Goal: Communication & Community: Answer question/provide support

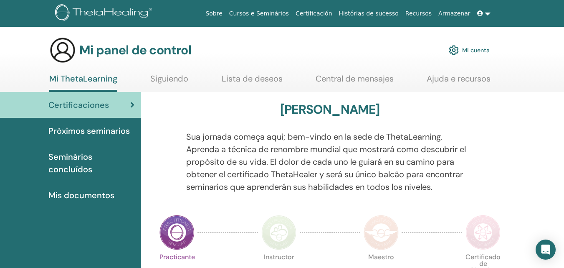
click at [384, 78] on font "Central de mensajes" at bounding box center [355, 78] width 78 height 11
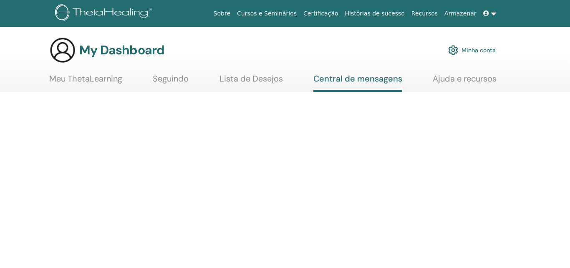
drag, startPoint x: 0, startPoint y: 0, endPoint x: 382, endPoint y: 48, distance: 385.4
click at [384, 49] on div "My Dashboard Minha conta" at bounding box center [272, 50] width 447 height 27
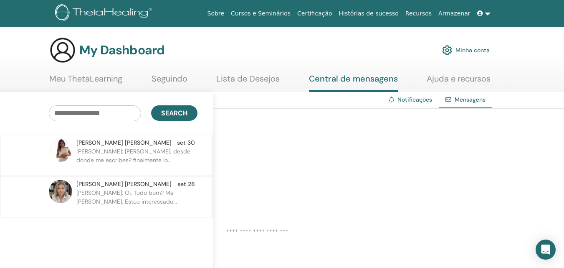
click at [174, 196] on p "Gonzalo: Oi. Tudo bom? Me chamo Gonzalo. Estou interessado..." at bounding box center [136, 200] width 121 height 25
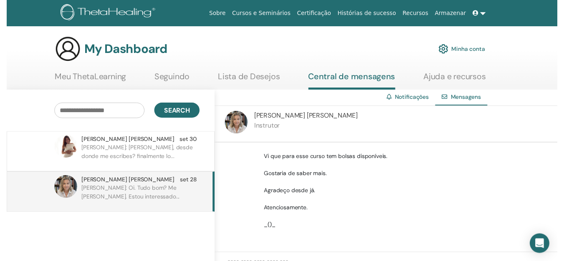
scroll to position [121, 0]
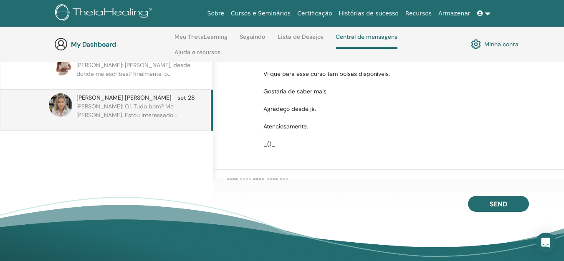
click at [186, 78] on p "Andrea: Hola Gonzalo, desde donde me escribes? finalmente lo..." at bounding box center [136, 73] width 121 height 25
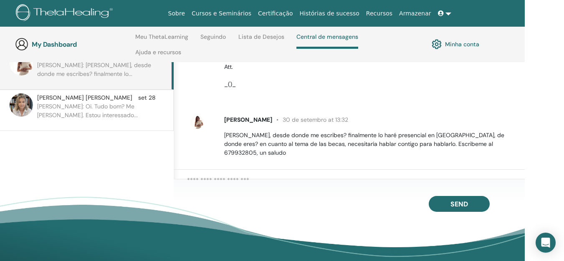
scroll to position [121, 40]
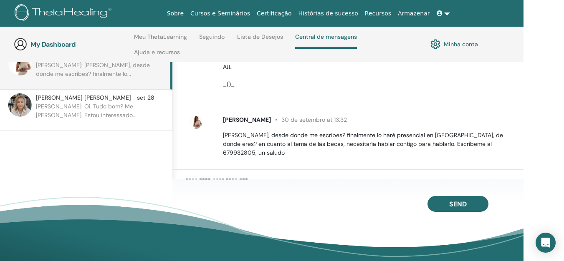
click at [408, 178] on textarea at bounding box center [355, 183] width 338 height 14
type textarea "*"
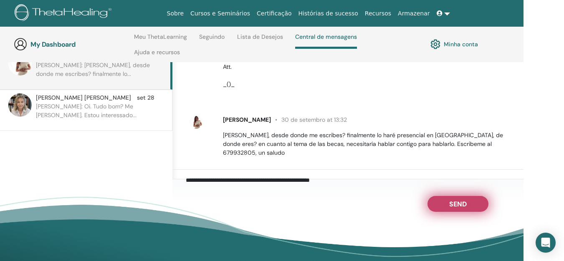
type textarea "**********"
click at [467, 210] on button "Send" at bounding box center [457, 204] width 61 height 16
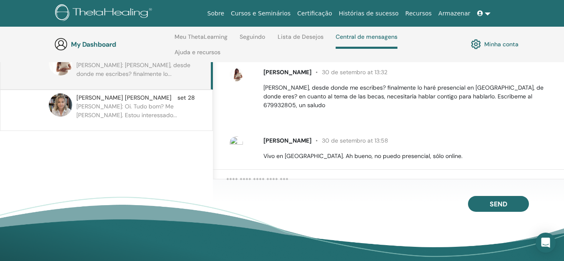
scroll to position [144, 0]
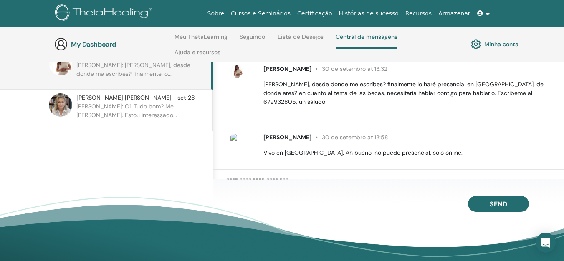
click at [161, 110] on p "Gonzalo: Oi. Tudo bom? Me chamo Gonzalo. Estou interessado..." at bounding box center [136, 114] width 121 height 25
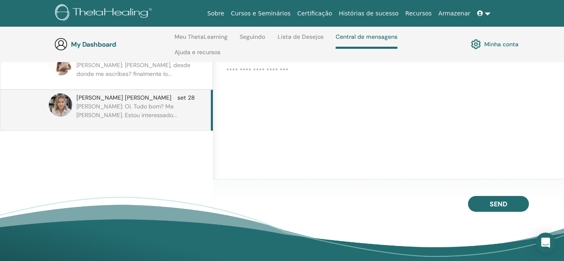
scroll to position [68, 0]
click at [320, 178] on textarea at bounding box center [395, 183] width 338 height 15
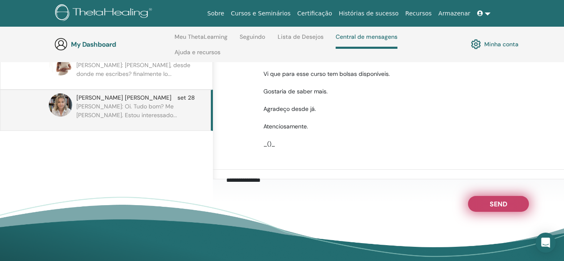
type textarea "**********"
click at [501, 206] on span "Send" at bounding box center [499, 203] width 18 height 6
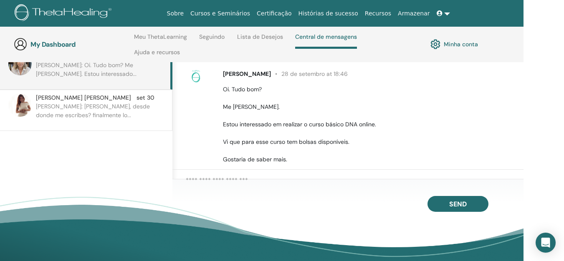
scroll to position [0, 0]
